Goal: Use online tool/utility: Utilize a website feature to perform a specific function

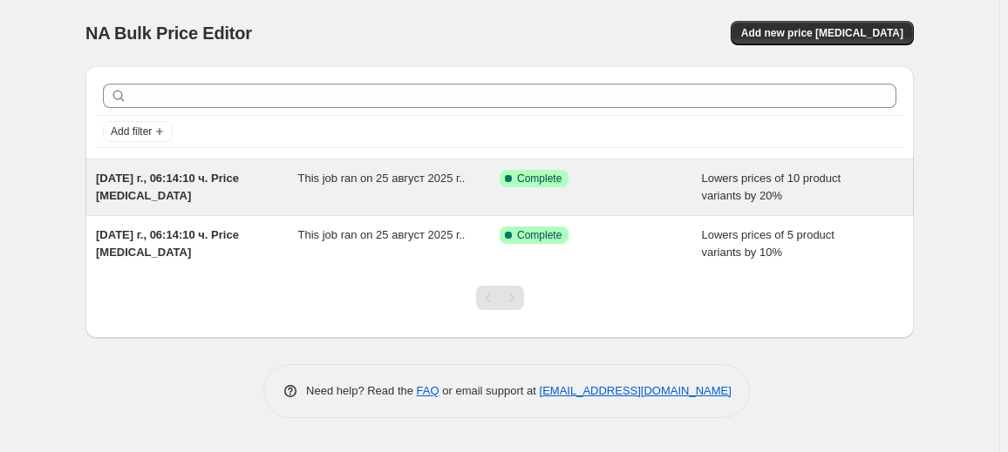
click at [344, 181] on span "This job ran on 25 август 2025 г.." at bounding box center [381, 178] width 167 height 13
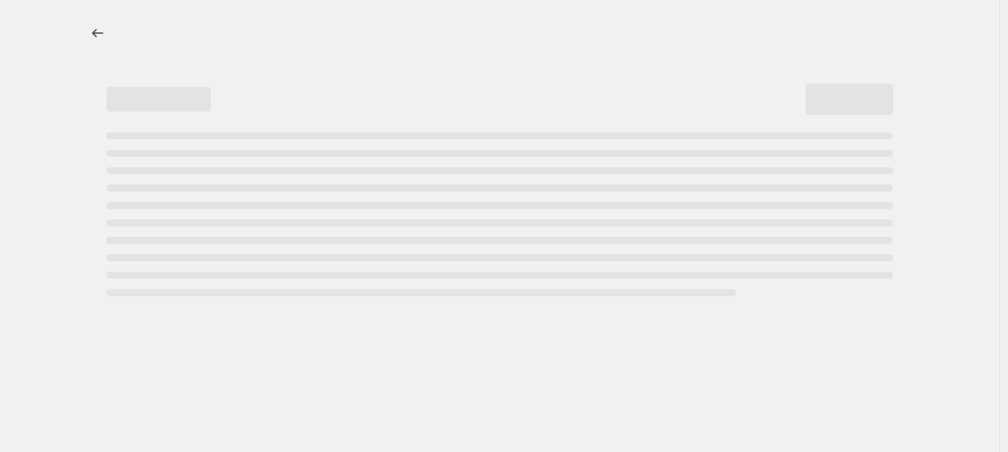
select select "percentage"
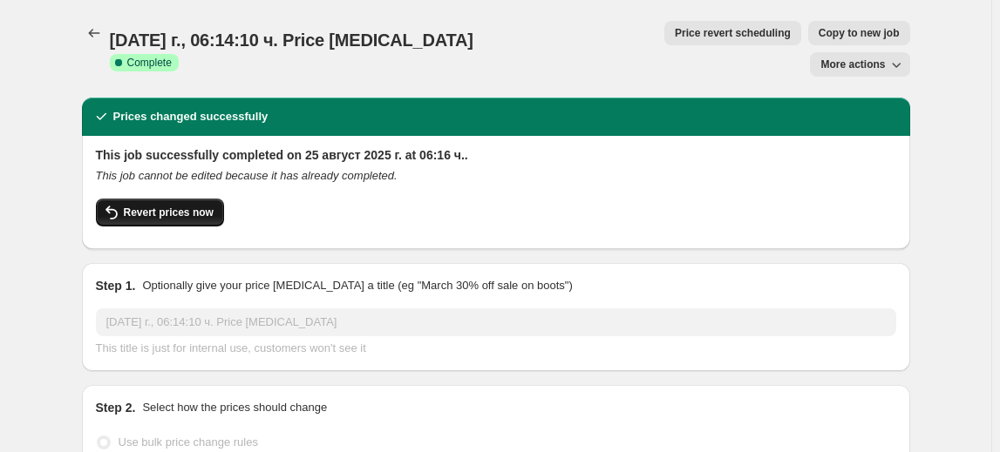
click at [197, 206] on span "Revert prices now" at bounding box center [169, 213] width 90 height 14
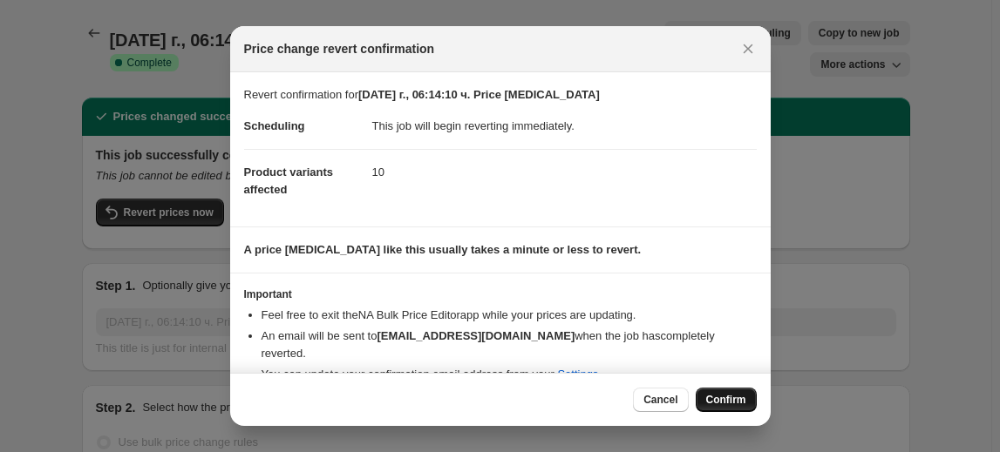
click at [714, 397] on span "Confirm" at bounding box center [726, 400] width 40 height 14
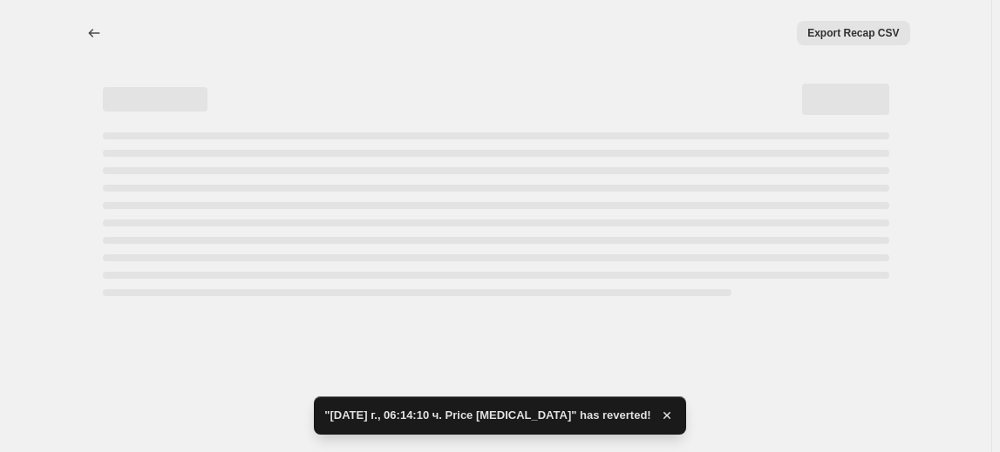
select select "percentage"
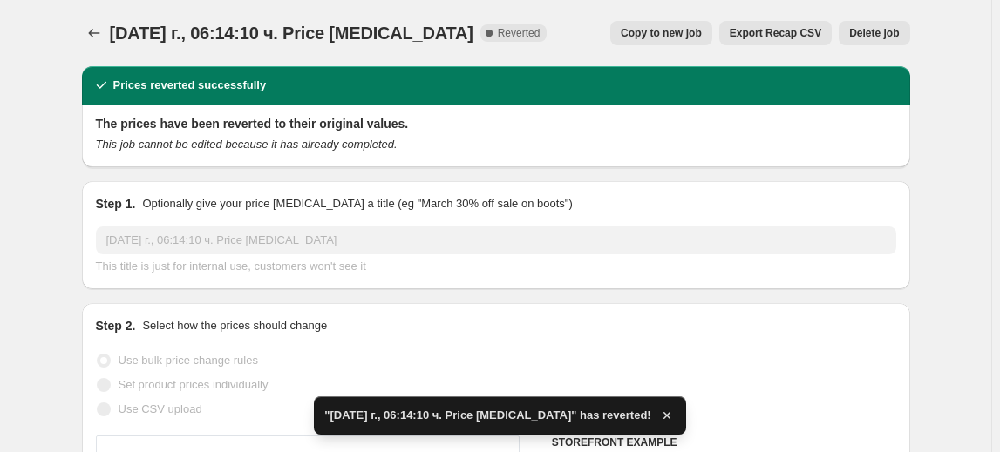
click at [894, 38] on span "Delete job" at bounding box center [874, 33] width 50 height 14
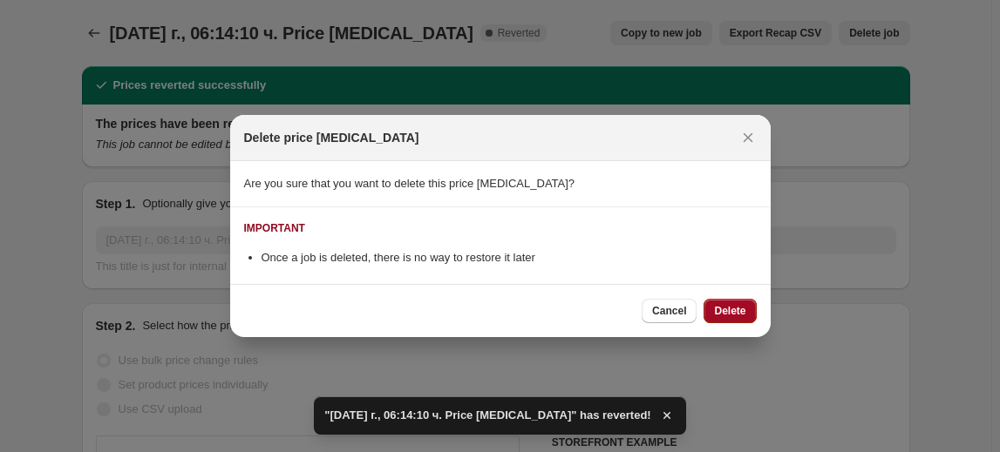
click at [745, 304] on span "Delete" at bounding box center [729, 311] width 31 height 14
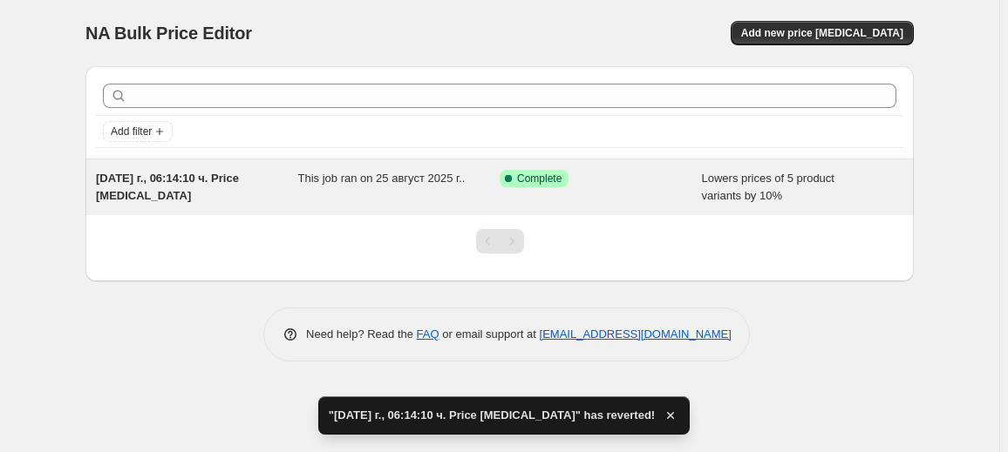
click at [390, 172] on span "This job ran on 25 август 2025 г.." at bounding box center [381, 178] width 167 height 13
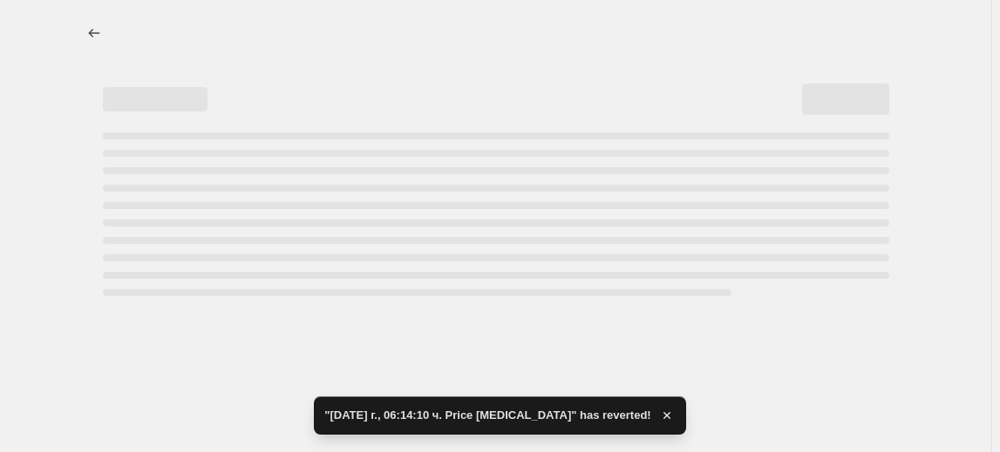
select select "percentage"
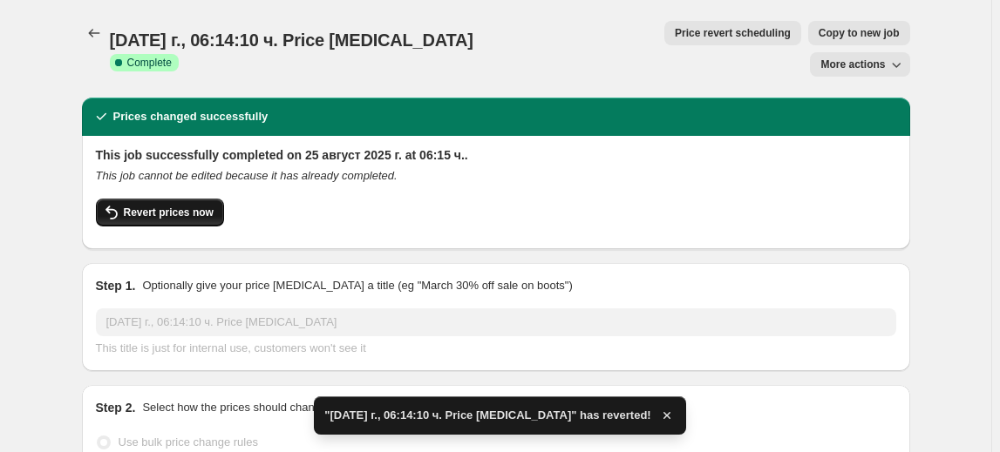
click at [190, 206] on span "Revert prices now" at bounding box center [169, 213] width 90 height 14
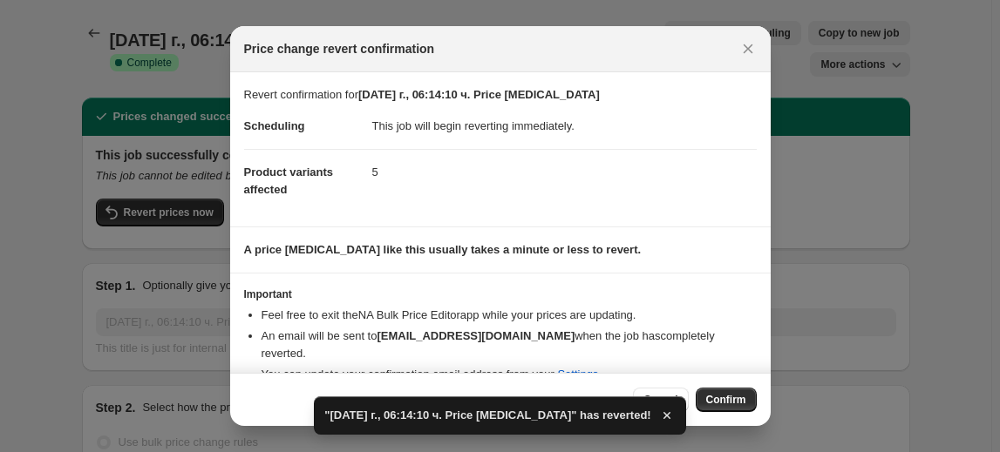
drag, startPoint x: 726, startPoint y: 407, endPoint x: 746, endPoint y: 353, distance: 57.6
click at [727, 405] on button "Confirm" at bounding box center [726, 400] width 61 height 24
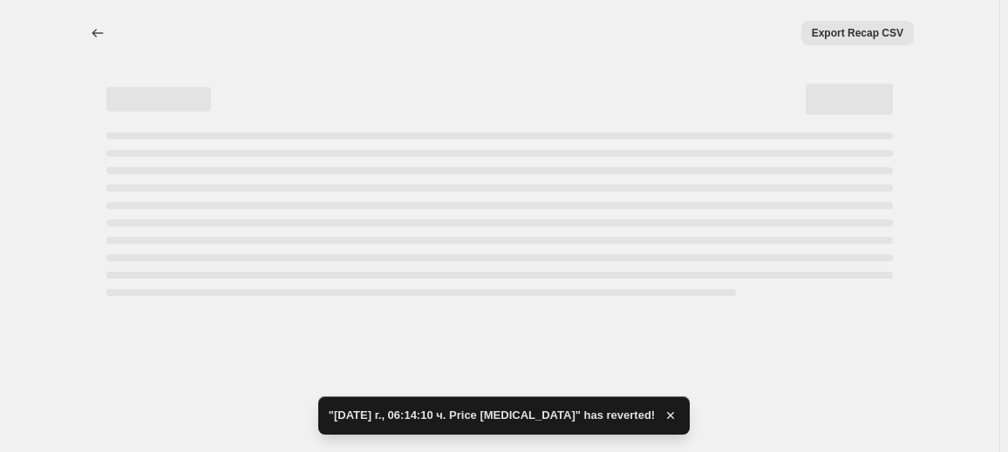
select select "percentage"
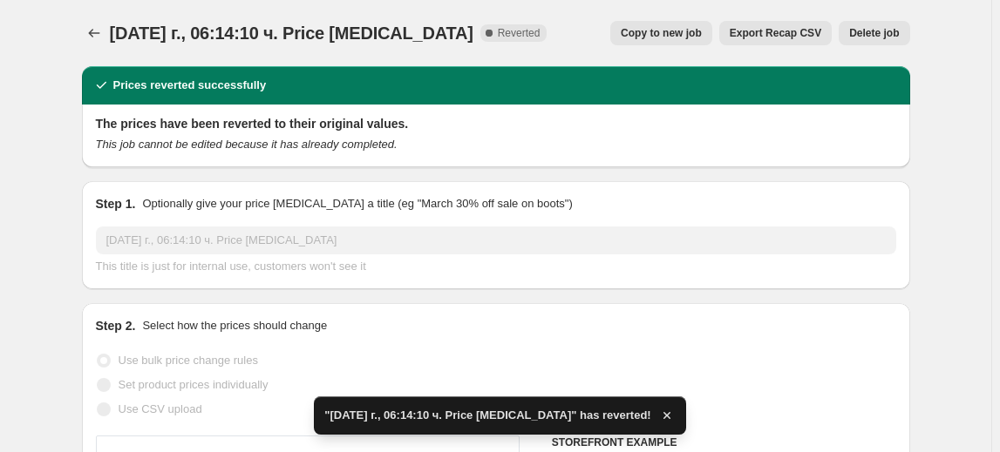
click at [883, 31] on span "Delete job" at bounding box center [874, 33] width 50 height 14
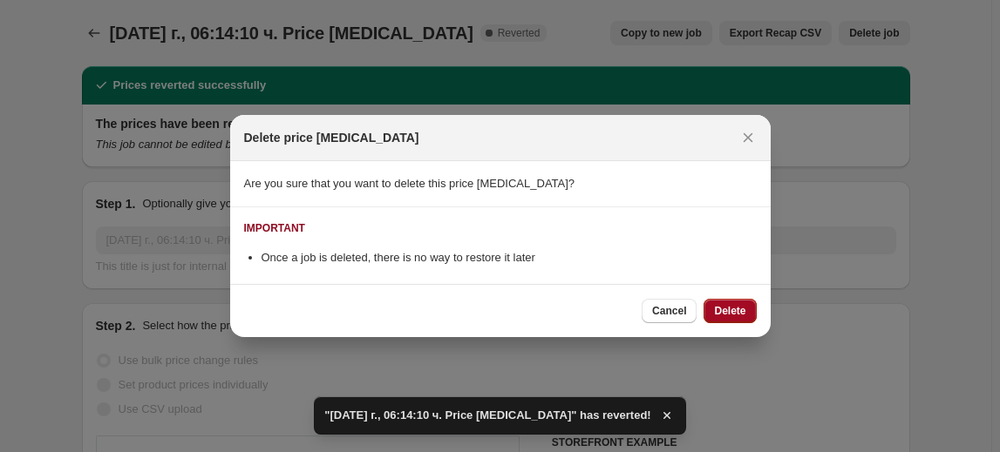
click at [744, 308] on span "Delete" at bounding box center [729, 311] width 31 height 14
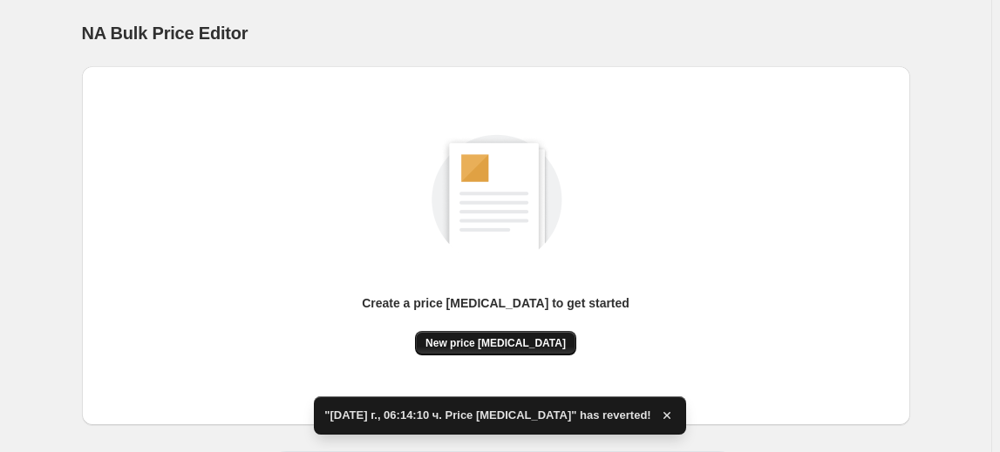
click at [523, 338] on span "New price [MEDICAL_DATA]" at bounding box center [495, 343] width 140 height 14
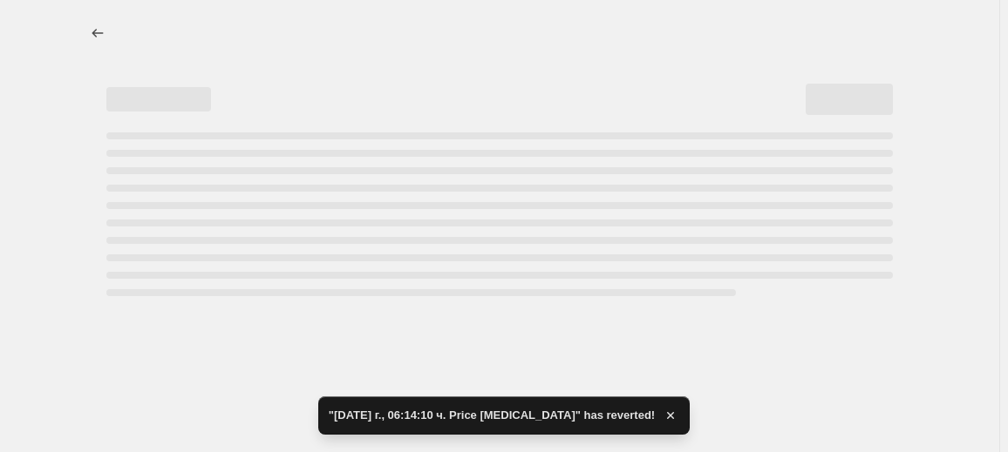
select select "percentage"
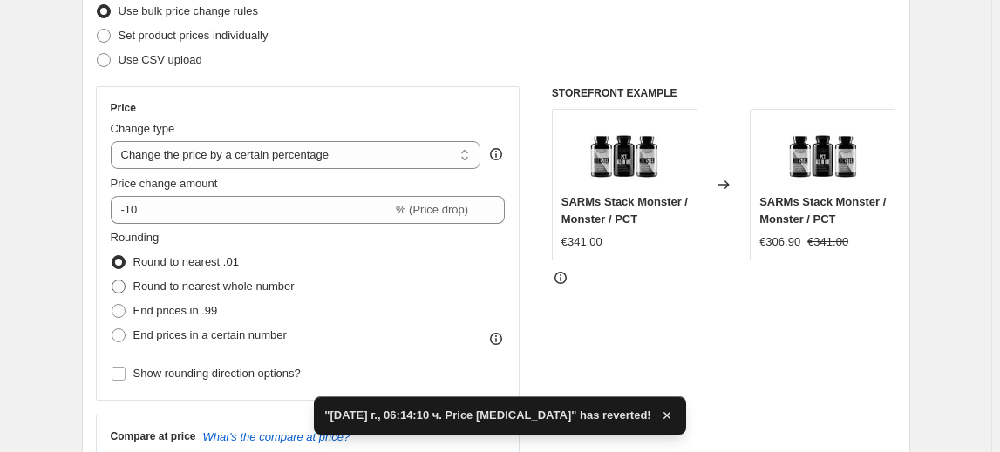
scroll to position [237, 0]
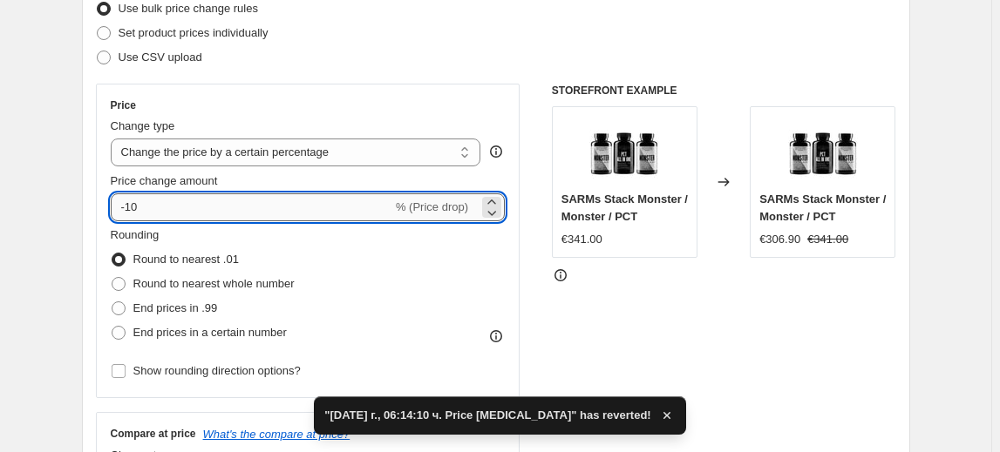
click at [140, 207] on input "-10" at bounding box center [252, 207] width 282 height 28
click at [132, 215] on input "-10" at bounding box center [252, 207] width 282 height 28
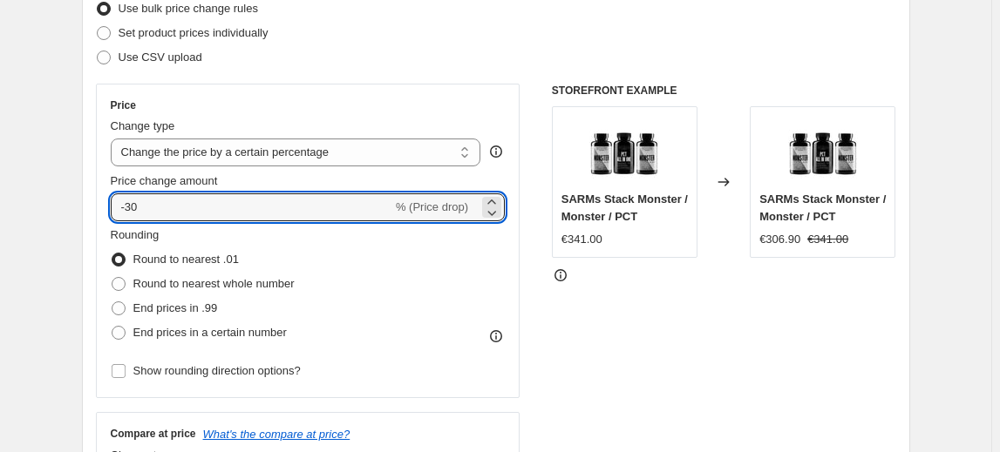
type input "-30"
click at [178, 238] on fieldset "Rounding Round to nearest .01 Round to nearest whole number End prices in .99 E…" at bounding box center [203, 286] width 184 height 119
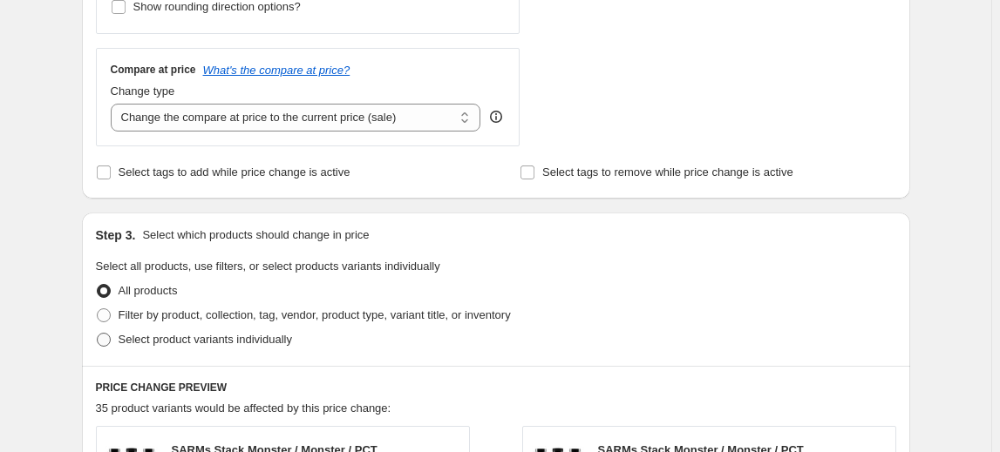
scroll to position [634, 0]
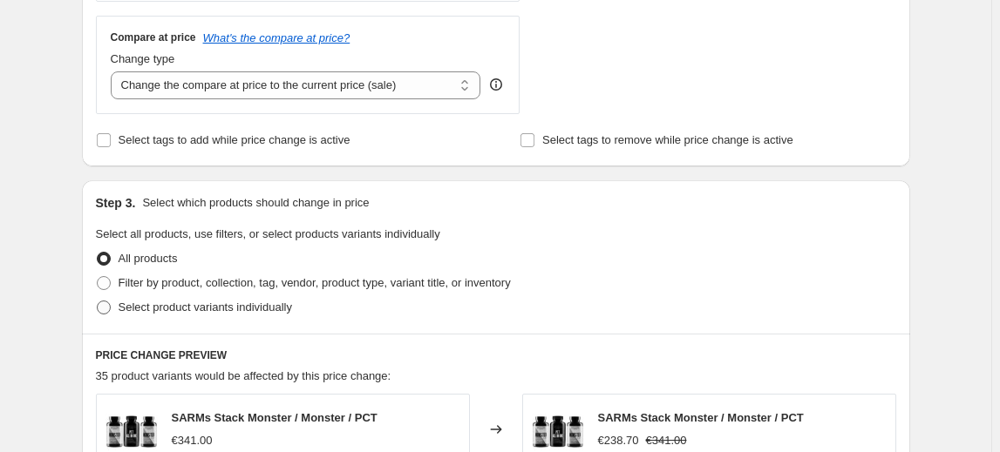
click at [200, 309] on span "Select product variants individually" at bounding box center [205, 307] width 173 height 13
click at [98, 302] on input "Select product variants individually" at bounding box center [97, 301] width 1 height 1
radio input "true"
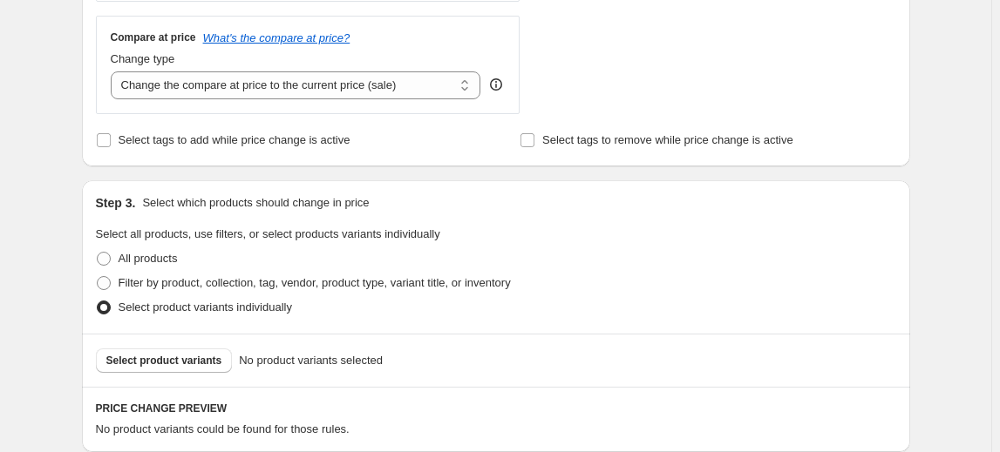
click at [148, 358] on span "Select product variants" at bounding box center [164, 361] width 116 height 14
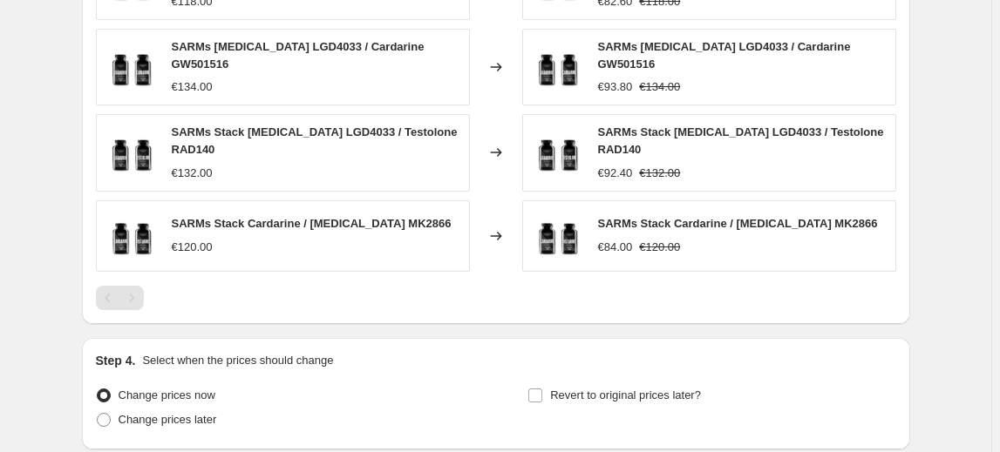
scroll to position [1339, 0]
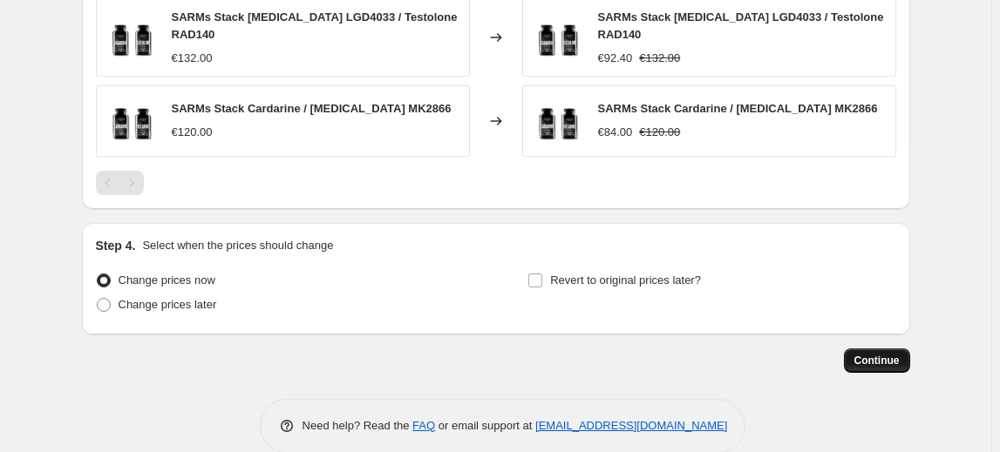
click at [897, 354] on span "Continue" at bounding box center [876, 361] width 45 height 14
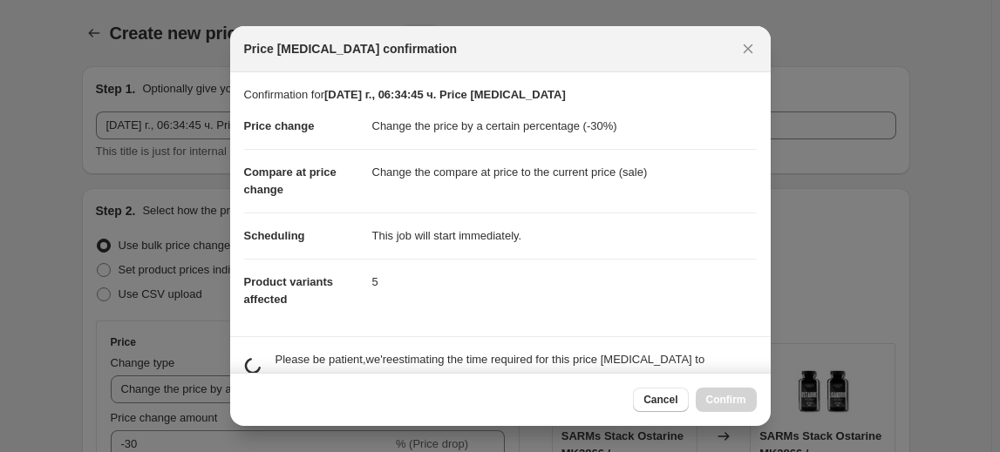
scroll to position [0, 0]
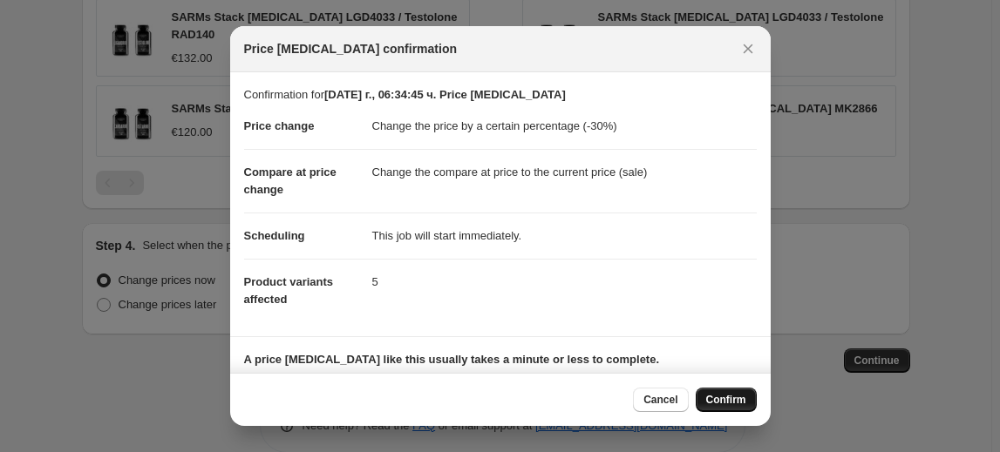
click at [730, 404] on span "Confirm" at bounding box center [726, 400] width 40 height 14
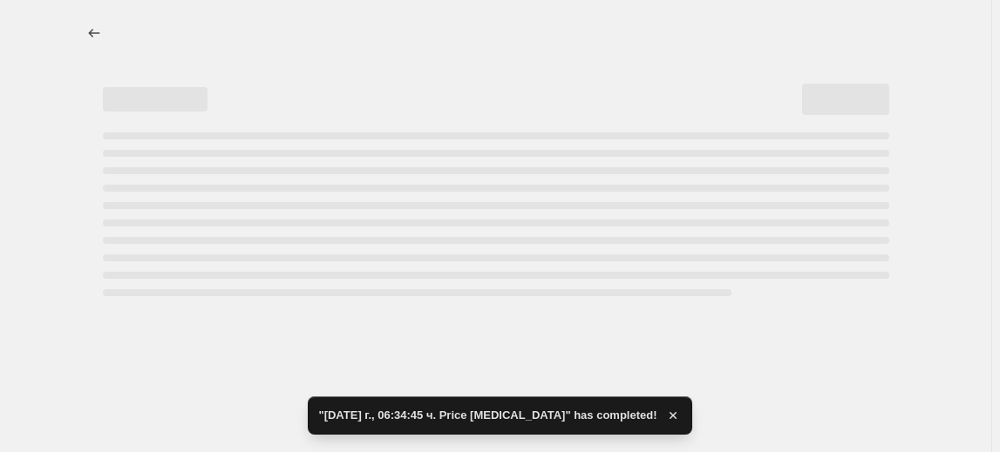
select select "percentage"
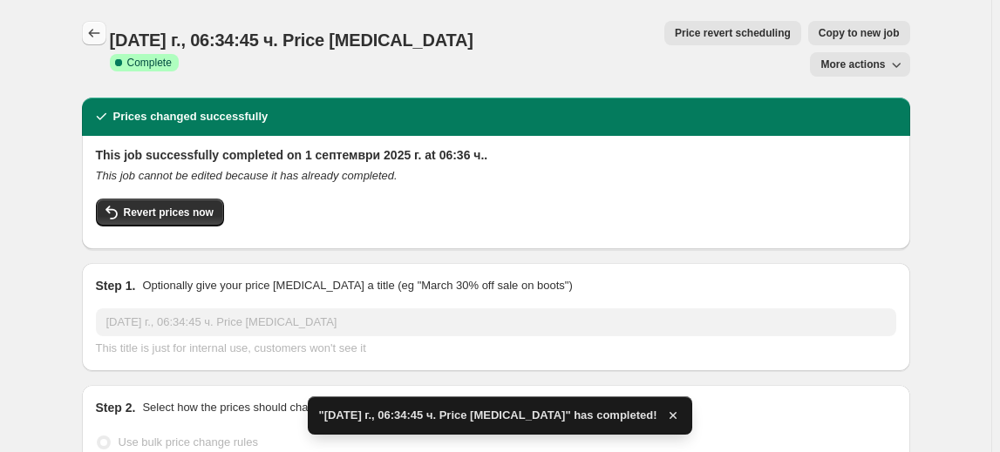
click at [92, 25] on icon "Price change jobs" at bounding box center [93, 32] width 17 height 17
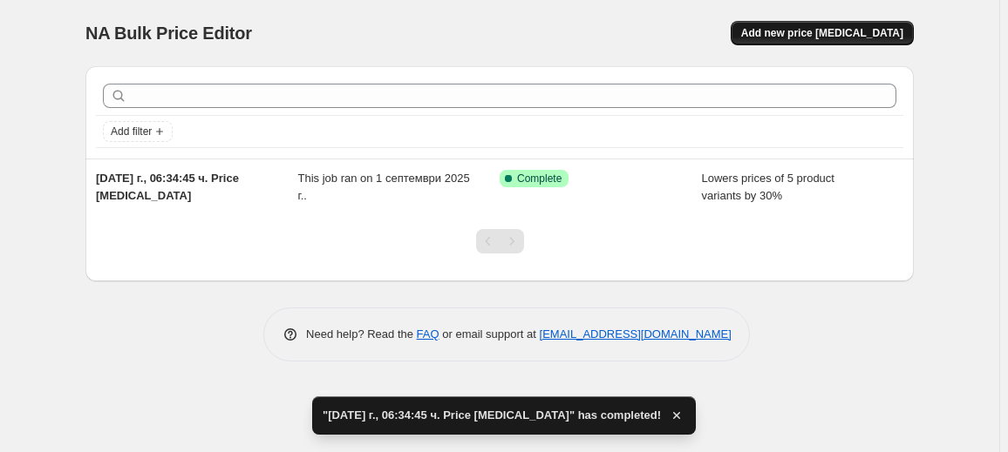
click at [830, 34] on span "Add new price [MEDICAL_DATA]" at bounding box center [822, 33] width 162 height 14
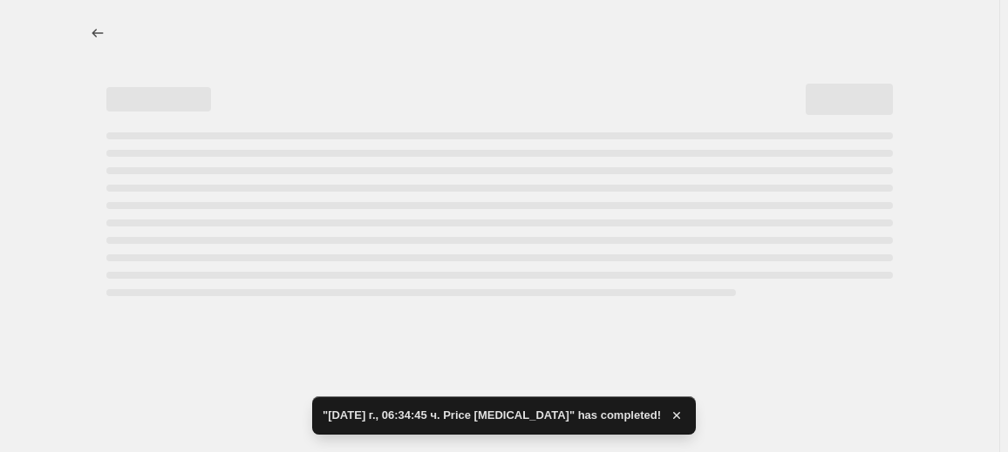
select select "percentage"
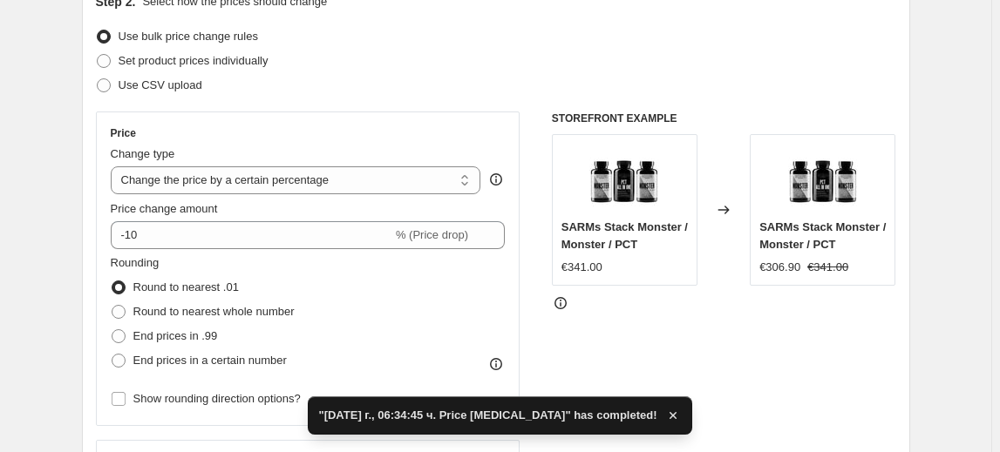
scroll to position [237, 0]
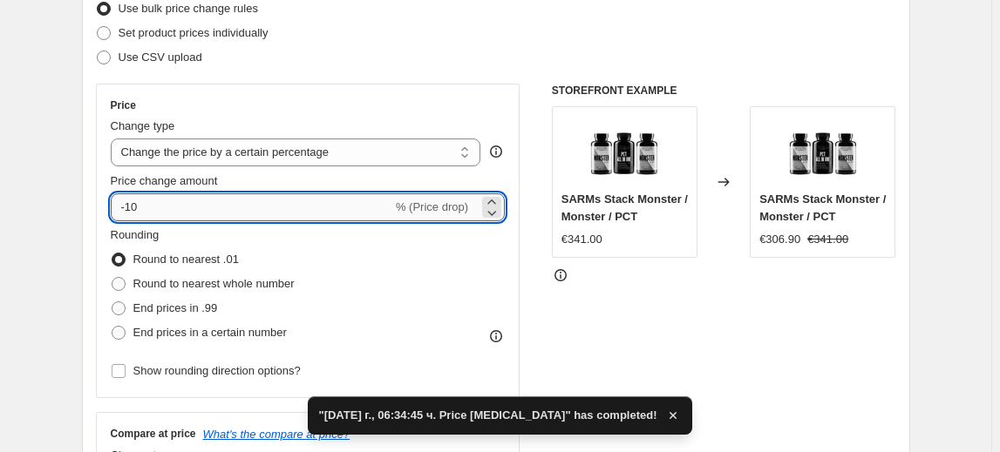
click at [134, 199] on input "-10" at bounding box center [252, 207] width 282 height 28
type input "-40"
click at [218, 239] on fieldset "Rounding Round to nearest .01 Round to nearest whole number End prices in .99 E…" at bounding box center [203, 286] width 184 height 119
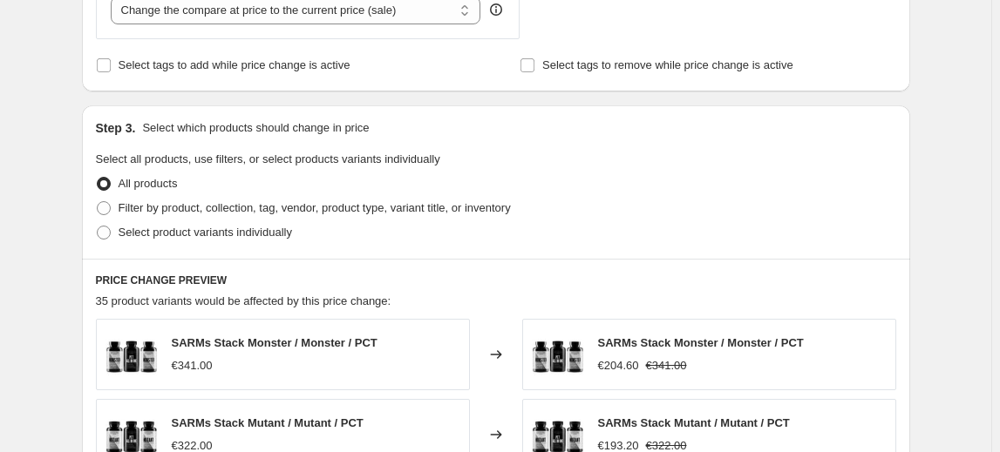
scroll to position [713, 0]
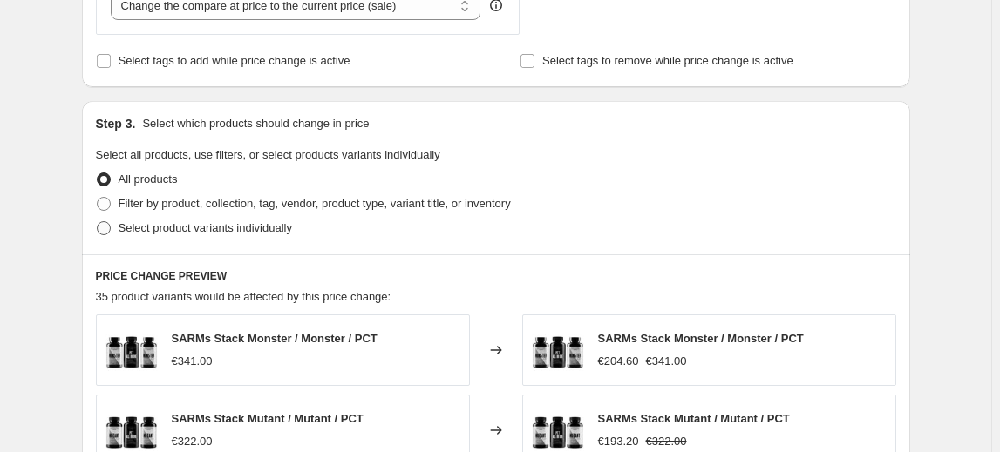
click at [213, 232] on span "Select product variants individually" at bounding box center [205, 227] width 173 height 13
click at [98, 222] on input "Select product variants individually" at bounding box center [97, 221] width 1 height 1
radio input "true"
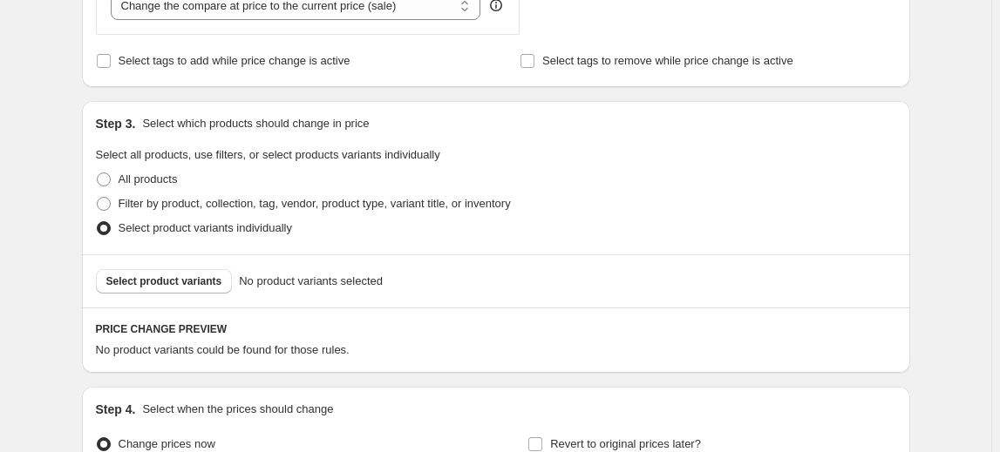
click at [155, 276] on span "Select product variants" at bounding box center [164, 282] width 116 height 14
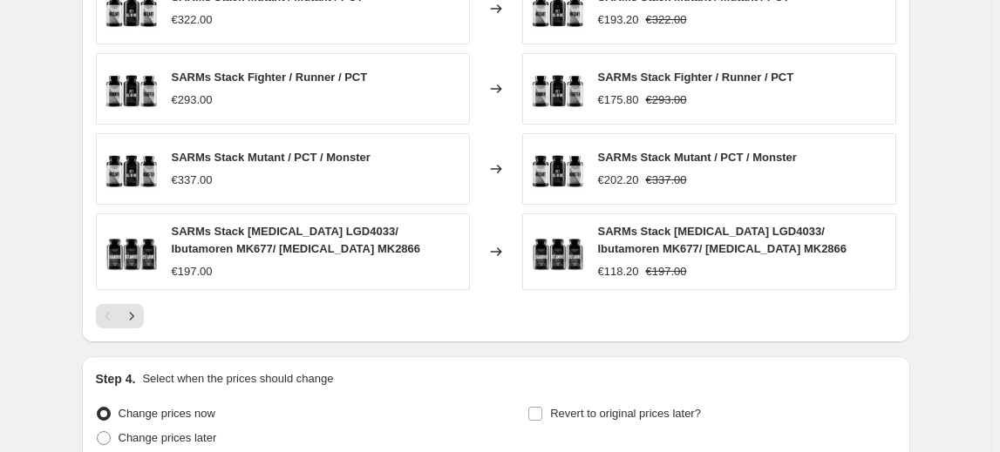
scroll to position [1345, 0]
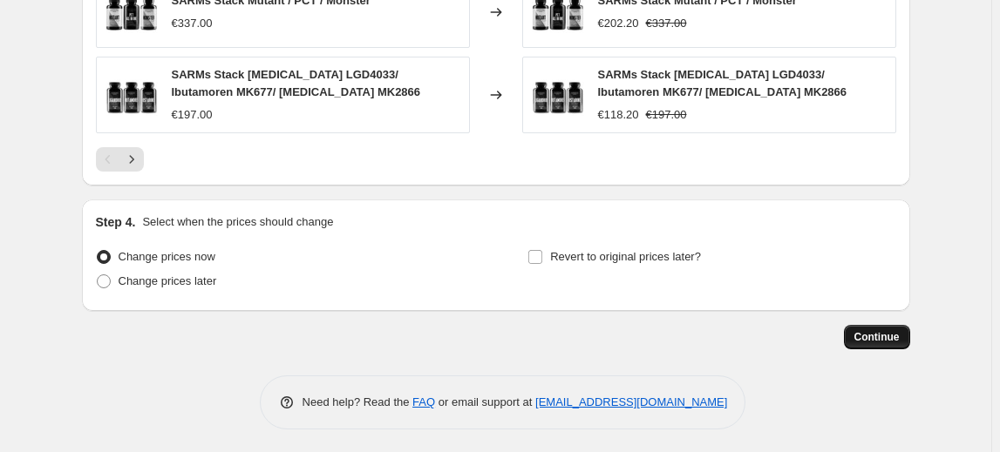
click at [897, 339] on span "Continue" at bounding box center [876, 337] width 45 height 14
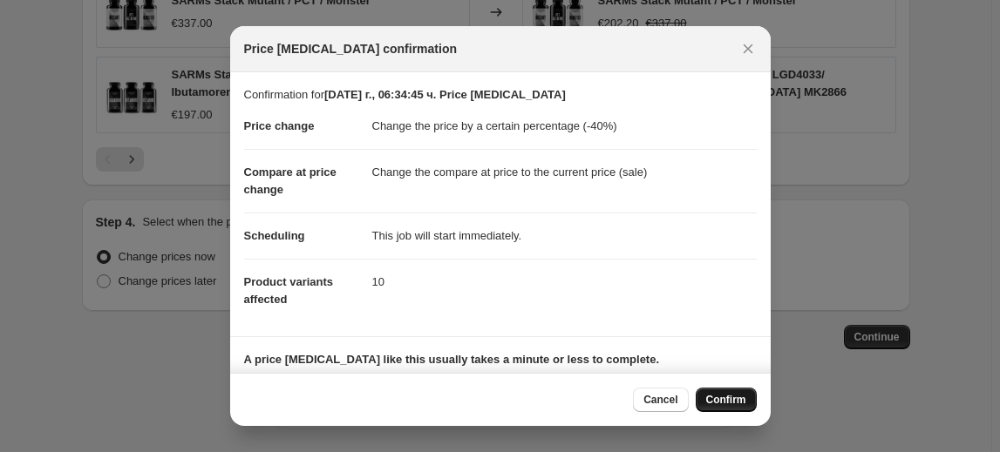
click at [736, 394] on span "Confirm" at bounding box center [726, 400] width 40 height 14
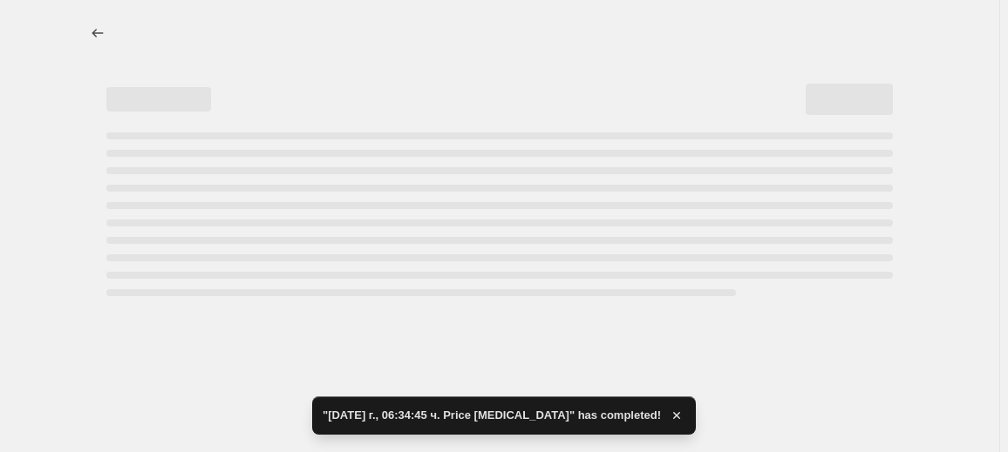
select select "percentage"
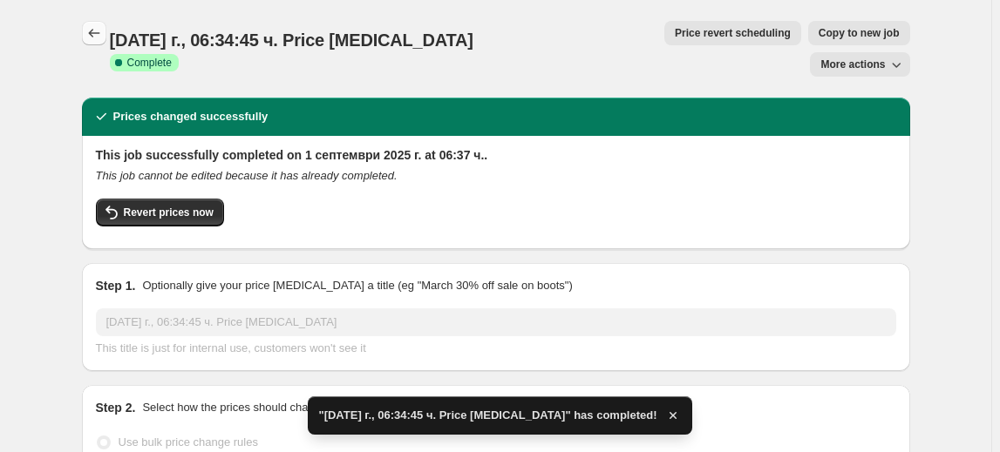
click at [94, 35] on icon "Price change jobs" at bounding box center [93, 33] width 11 height 9
